Goal: Navigation & Orientation: Find specific page/section

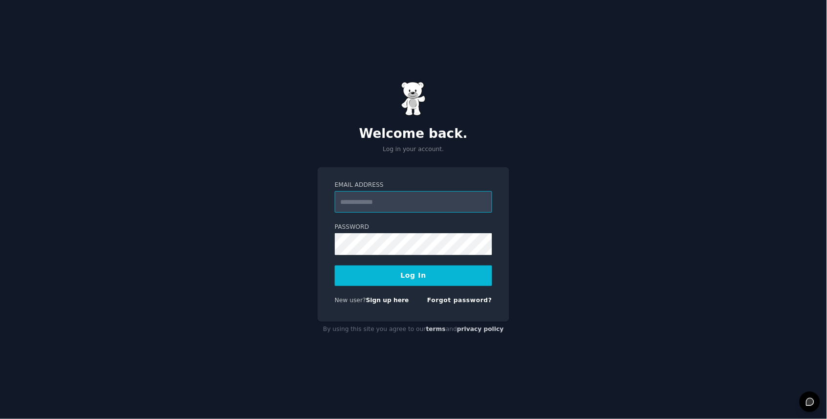
type input "**********"
click at [413, 275] on button "Log In" at bounding box center [413, 275] width 157 height 21
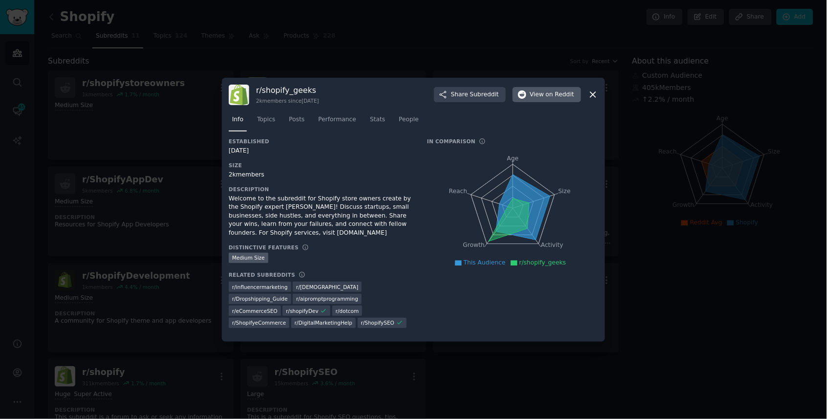
click at [529, 98] on button "View on Reddit" at bounding box center [546, 95] width 68 height 16
click at [662, 63] on div at bounding box center [413, 209] width 827 height 419
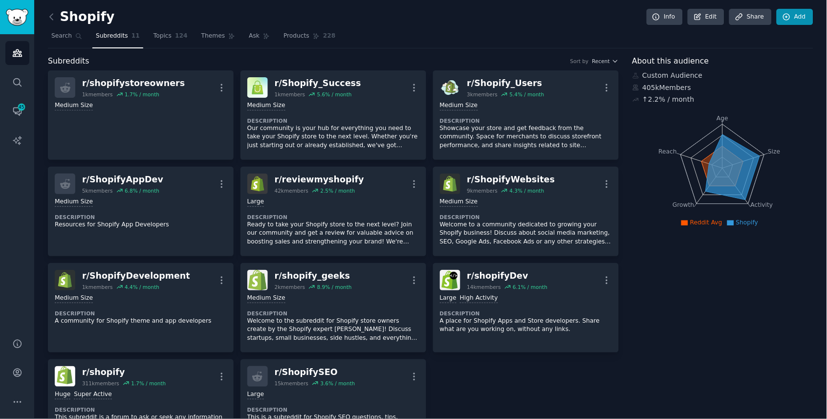
click at [795, 16] on link "Add" at bounding box center [794, 17] width 37 height 17
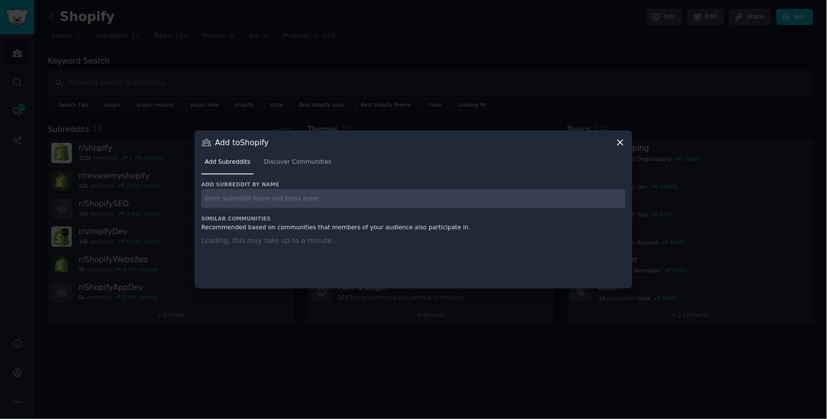
click at [399, 211] on div "Add subreddit by name Similar Communities Recommended based on communities that…" at bounding box center [413, 229] width 424 height 96
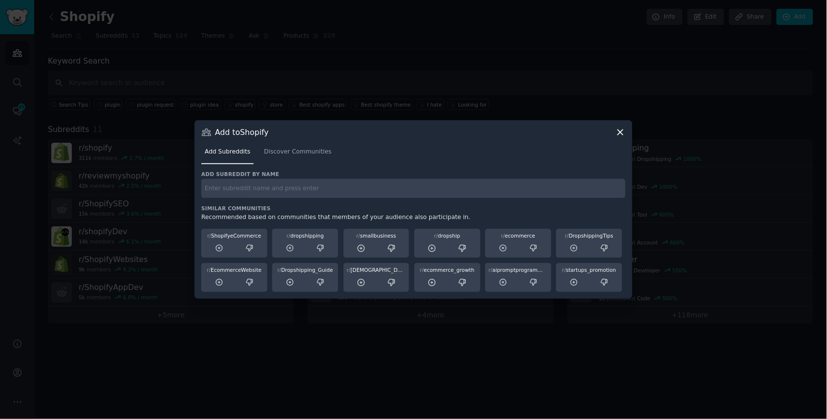
click at [367, 194] on input "text" at bounding box center [413, 188] width 424 height 19
click at [190, 205] on div at bounding box center [413, 209] width 827 height 419
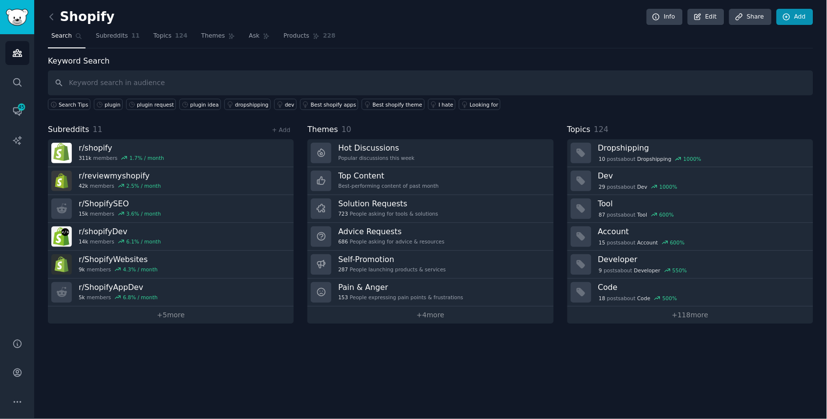
click at [806, 19] on link "Add" at bounding box center [794, 17] width 37 height 17
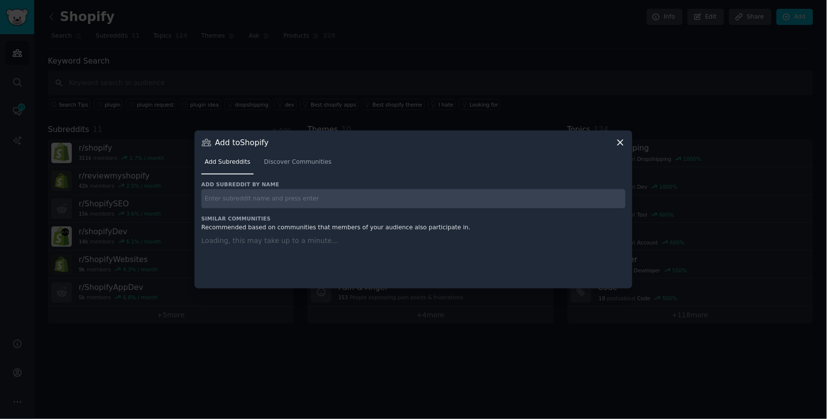
click at [323, 65] on div at bounding box center [413, 209] width 827 height 419
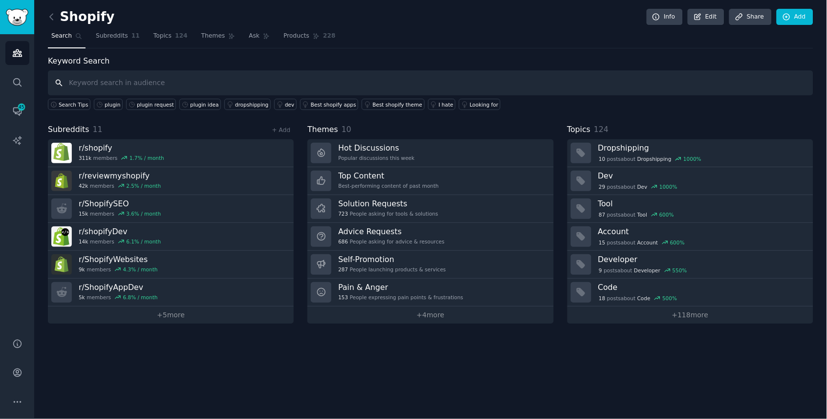
click at [183, 92] on input "text" at bounding box center [430, 82] width 765 height 25
type input "shopify geeks"
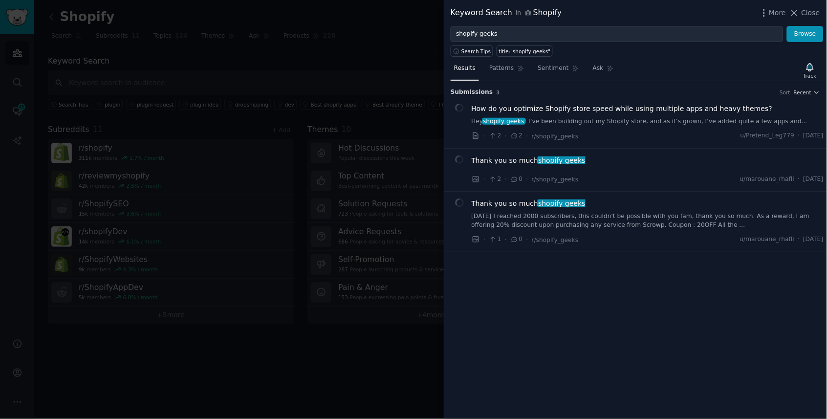
click at [223, 93] on div at bounding box center [413, 209] width 827 height 419
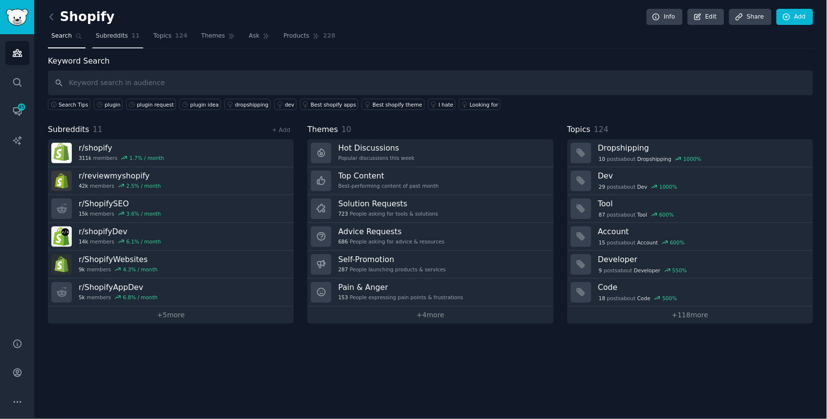
click at [126, 41] on link "Subreddits 11" at bounding box center [117, 38] width 51 height 20
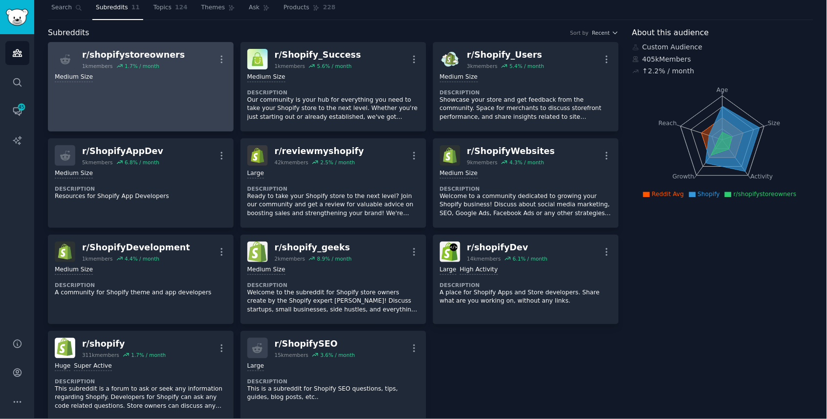
scroll to position [31, 0]
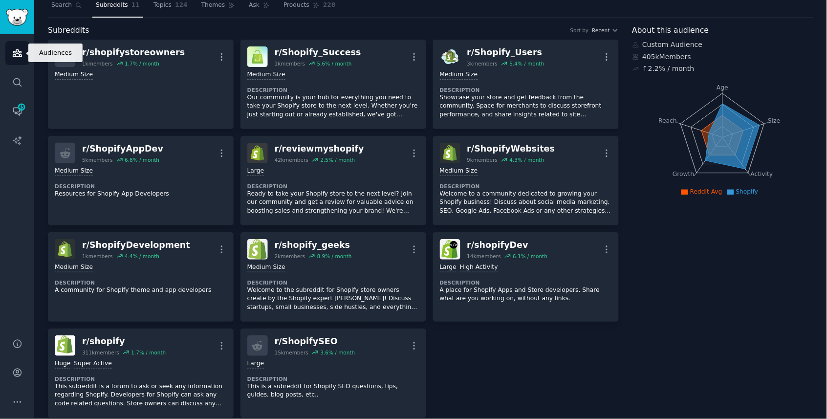
click at [15, 64] on link "Audiences" at bounding box center [17, 53] width 24 height 24
